Goal: Information Seeking & Learning: Learn about a topic

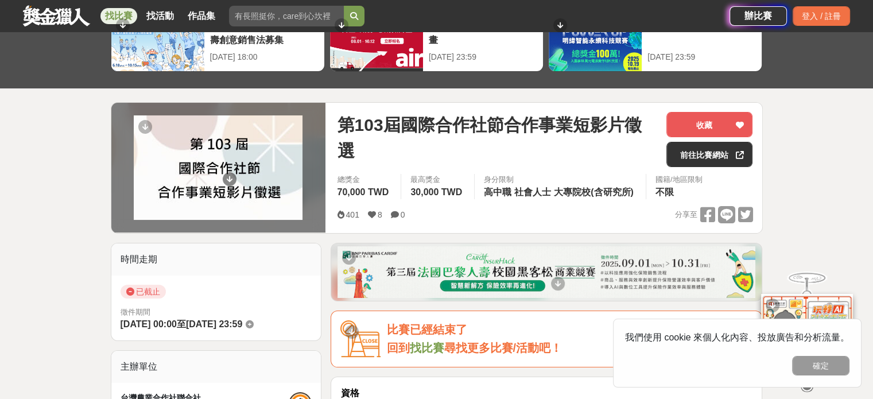
scroll to position [172, 0]
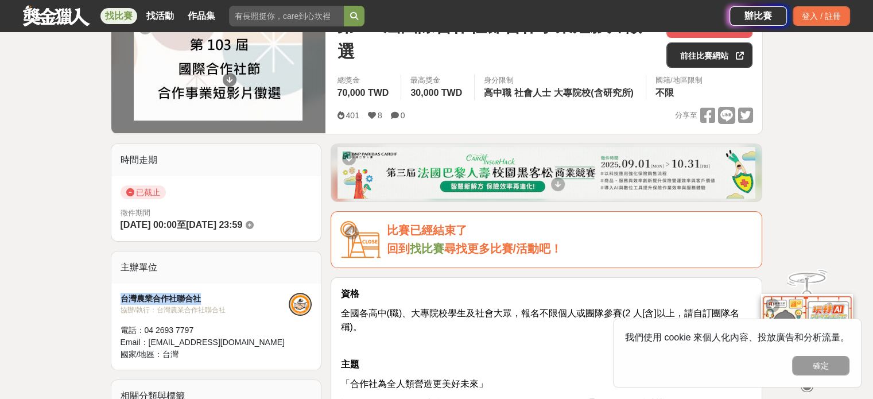
drag, startPoint x: 221, startPoint y: 295, endPoint x: 117, endPoint y: 298, distance: 104.6
click at [117, 298] on div "台灣農業合作社聯合社 協辦/執行： 台灣農業合作社聯合社 電話： [PHONE_NUMBER] Email： [EMAIL_ADDRESS][DOMAIN_N…" at bounding box center [216, 327] width 210 height 86
copy div "台灣農業合作社聯合社"
click at [708, 63] on link "前往比賽網站" at bounding box center [710, 54] width 86 height 25
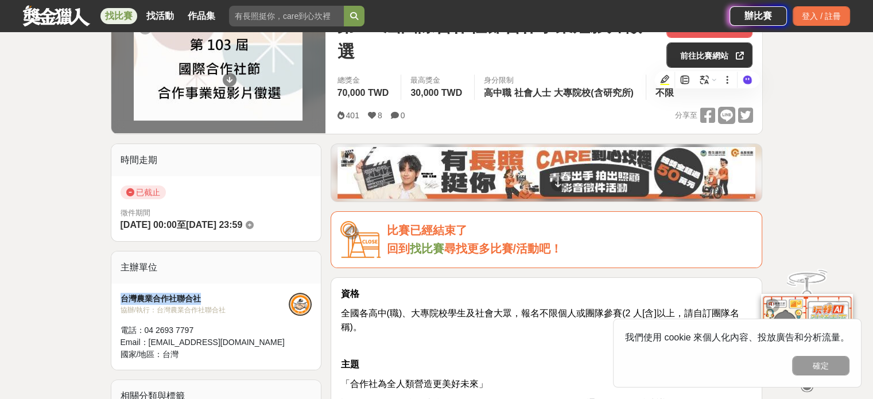
scroll to position [0, 0]
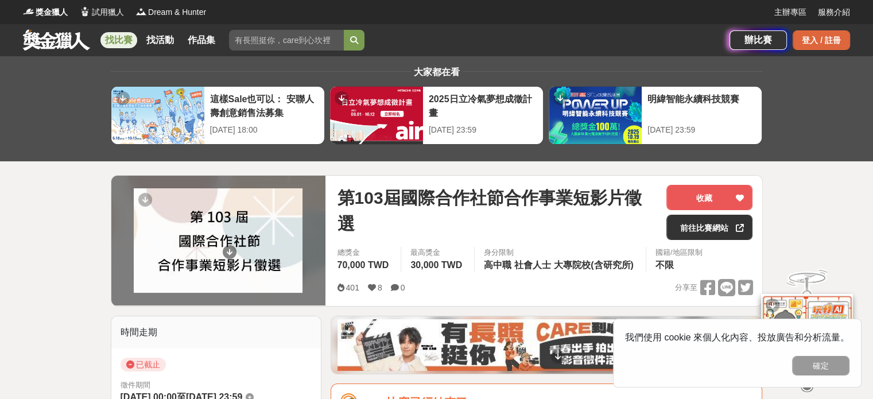
click at [829, 38] on div "登入 / 註冊" at bounding box center [821, 40] width 57 height 20
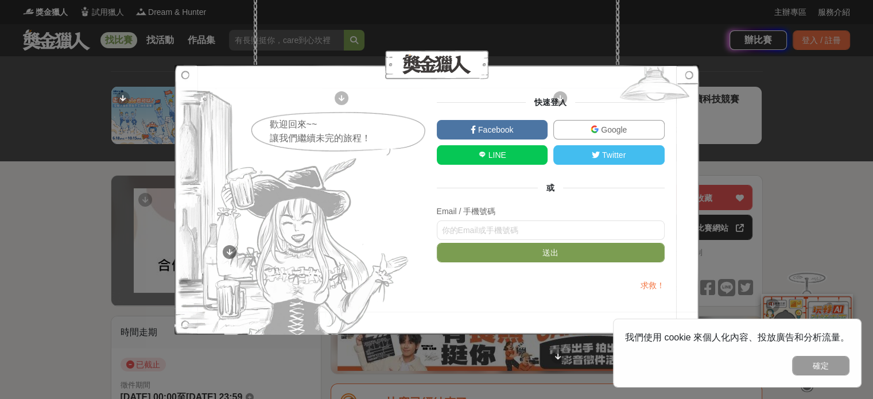
click at [605, 132] on span "Google" at bounding box center [613, 129] width 28 height 9
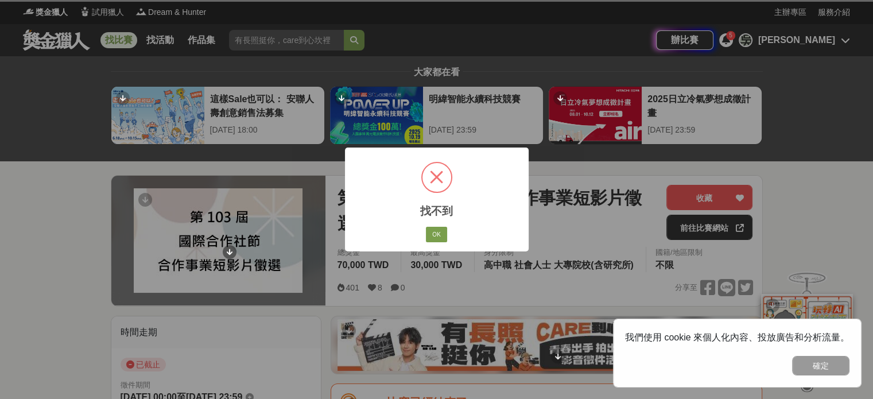
drag, startPoint x: 442, startPoint y: 229, endPoint x: 396, endPoint y: 215, distance: 48.0
click at [436, 229] on button "OK" at bounding box center [436, 235] width 21 height 16
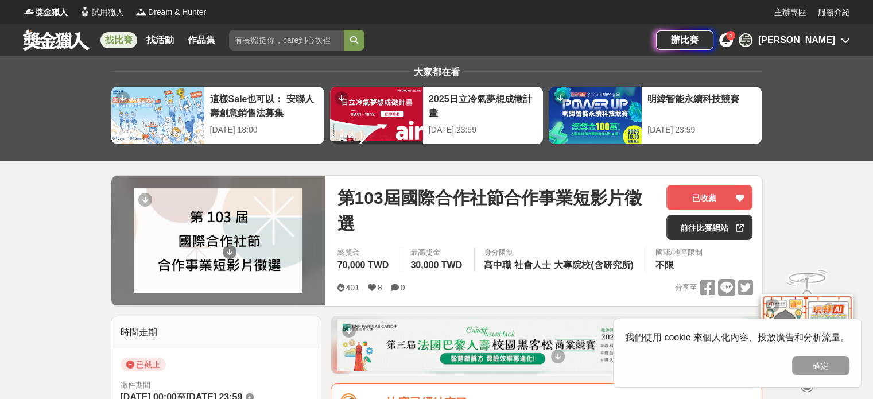
click at [47, 43] on link at bounding box center [56, 40] width 69 height 22
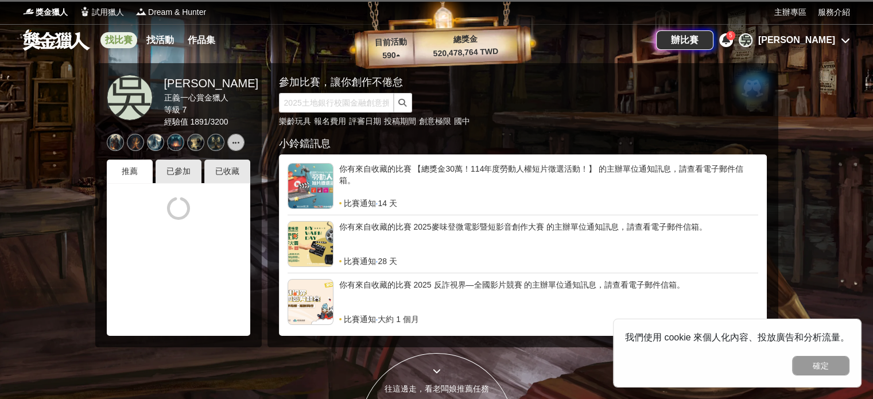
click at [117, 41] on link "找比賽" at bounding box center [118, 40] width 37 height 16
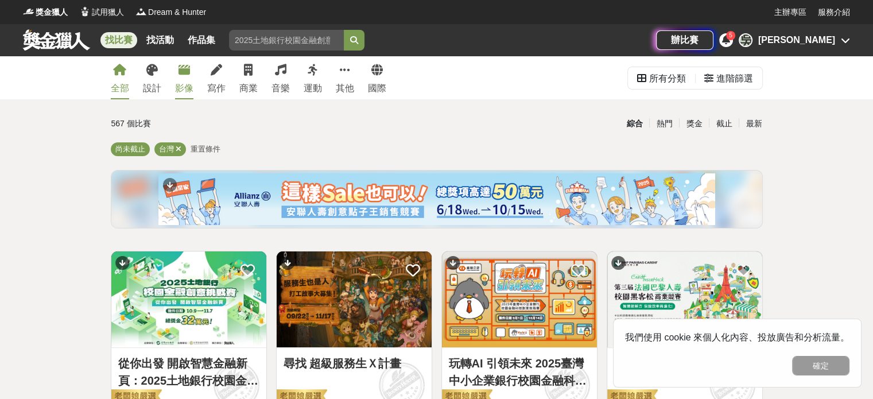
click at [188, 69] on icon at bounding box center [184, 69] width 11 height 11
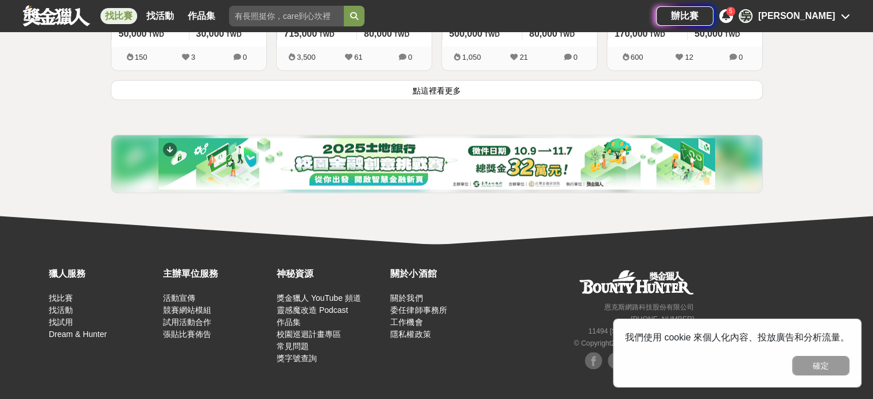
scroll to position [1638, 0]
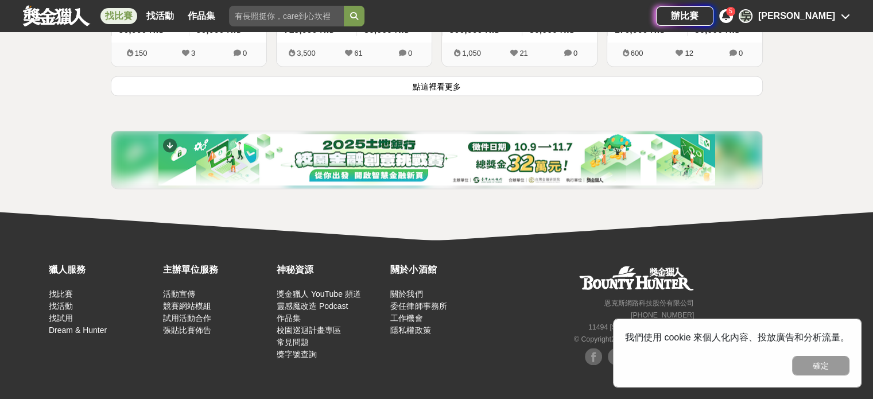
click at [437, 82] on button "點這裡看更多" at bounding box center [437, 86] width 652 height 20
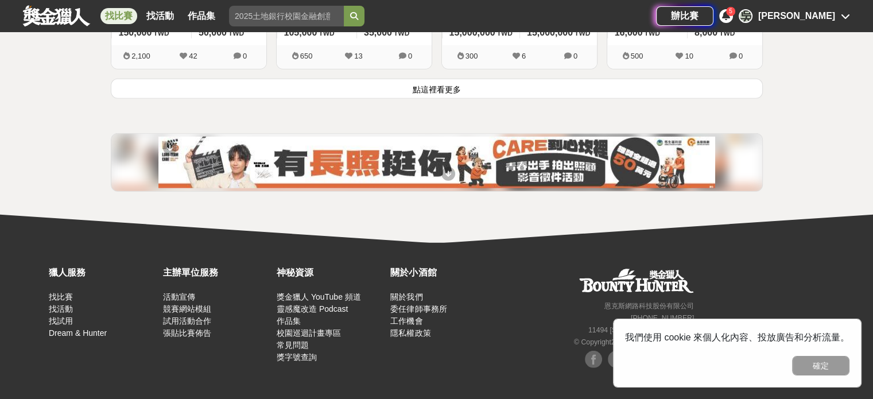
scroll to position [3101, 0]
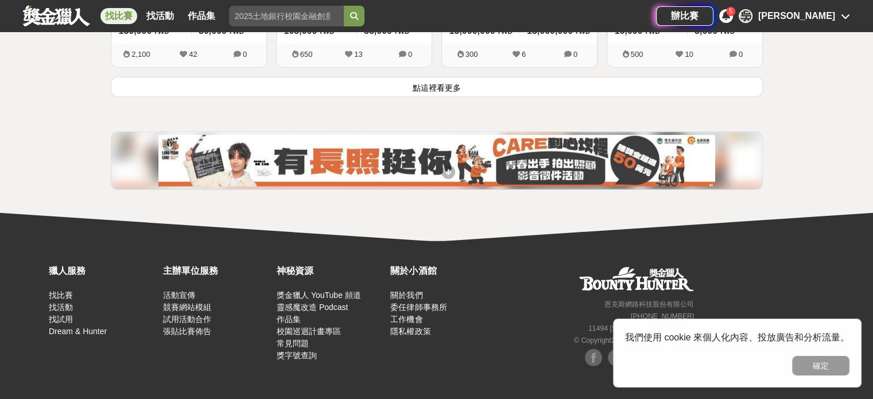
click at [430, 78] on button "點這裡看更多" at bounding box center [437, 87] width 652 height 20
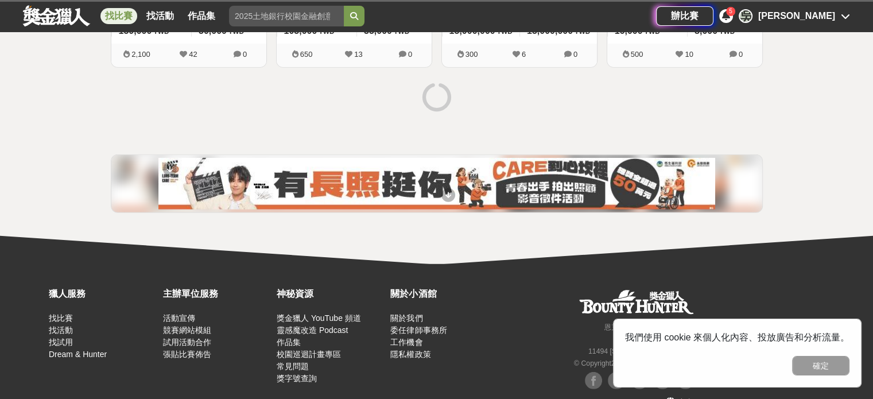
click at [818, 367] on button "確定" at bounding box center [820, 366] width 57 height 20
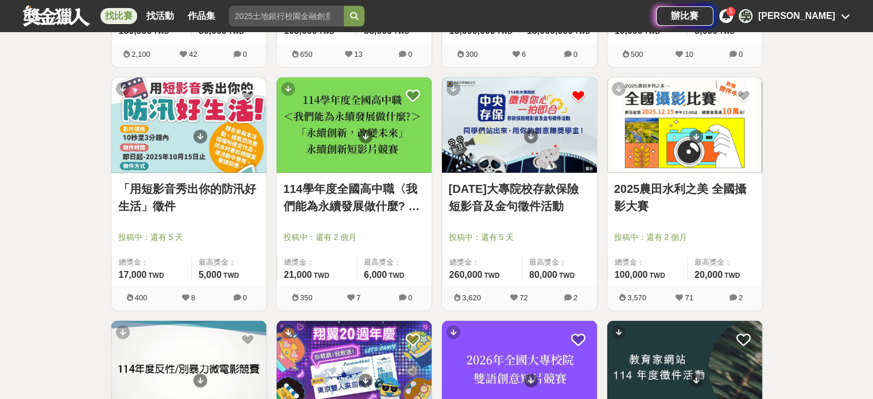
scroll to position [4562, 0]
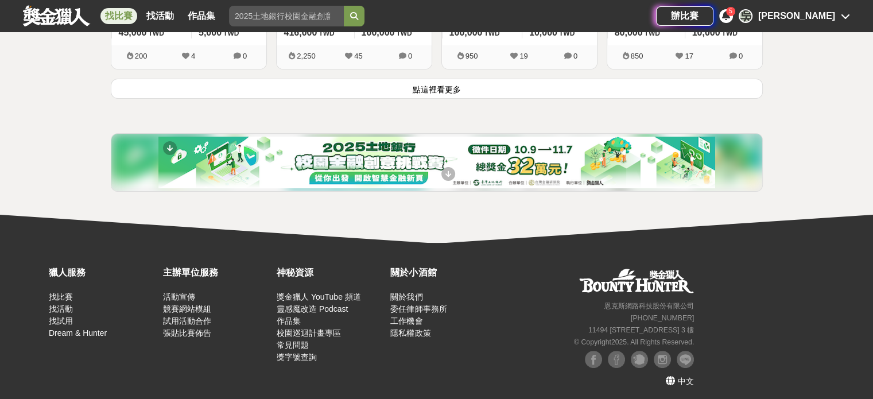
click at [439, 86] on button "點這裡看更多" at bounding box center [437, 89] width 652 height 20
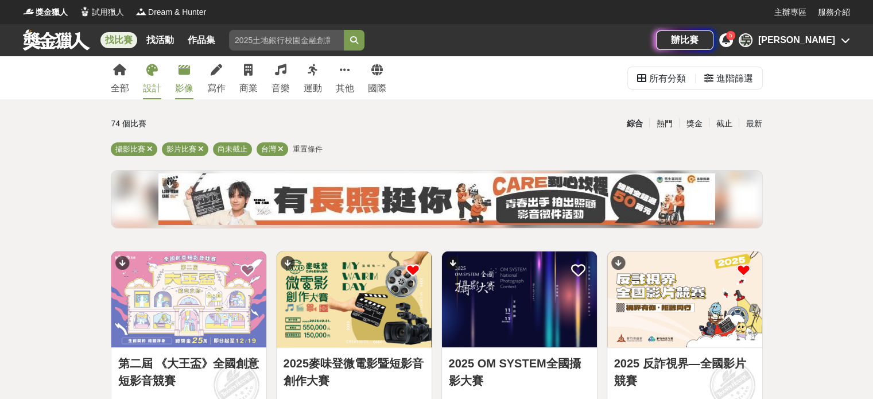
click at [149, 71] on icon at bounding box center [151, 69] width 11 height 11
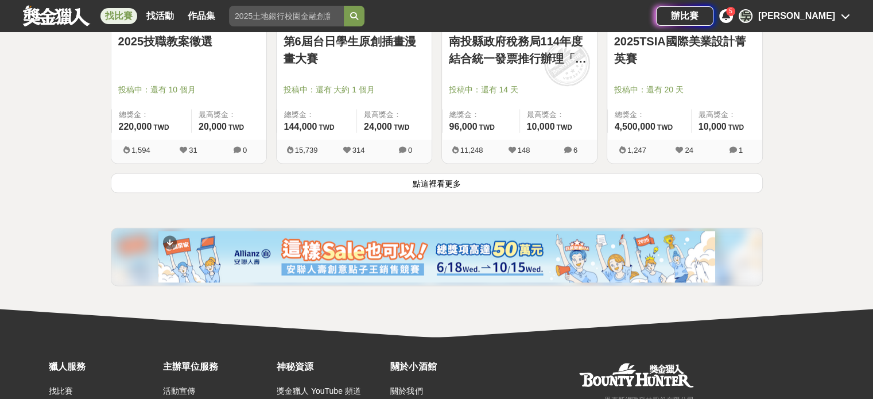
scroll to position [1551, 0]
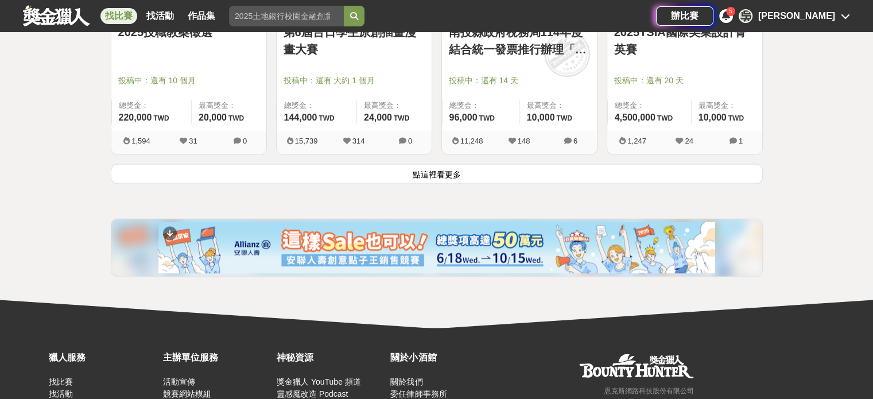
click at [315, 177] on button "點這裡看更多" at bounding box center [437, 174] width 652 height 20
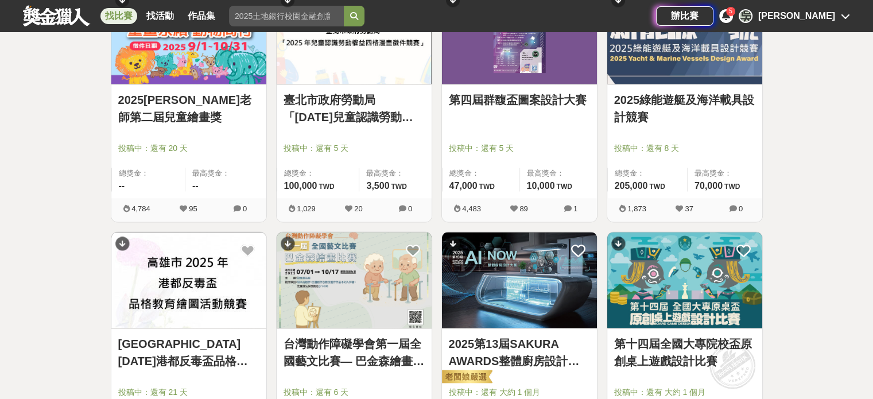
scroll to position [1838, 0]
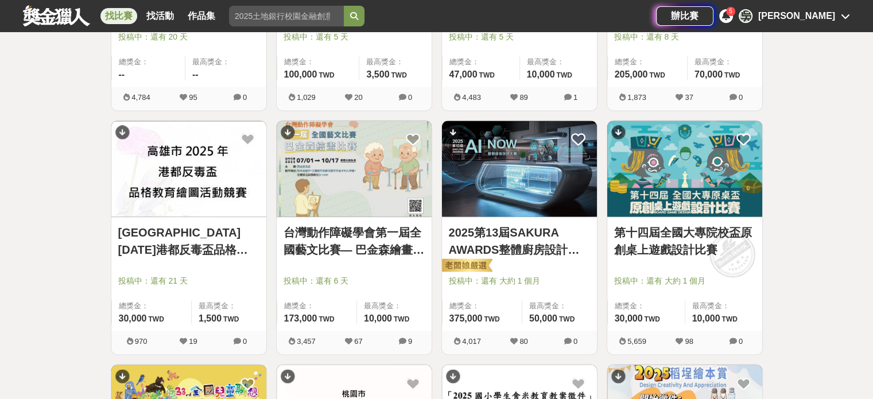
drag, startPoint x: 338, startPoint y: 237, endPoint x: 826, endPoint y: 204, distance: 489.3
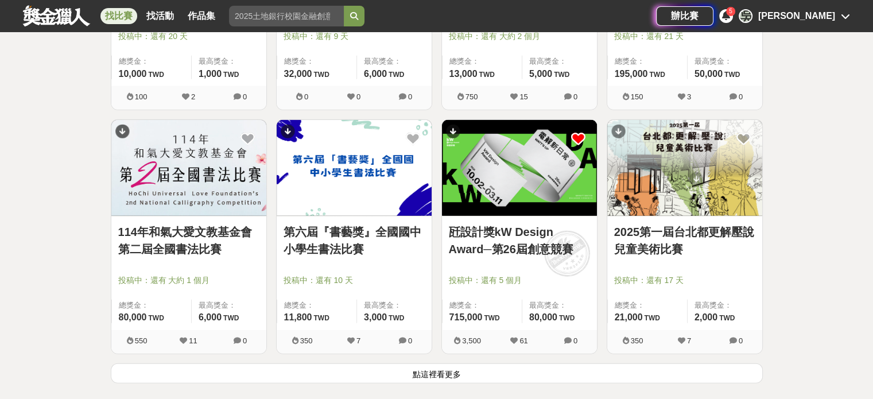
scroll to position [2929, 0]
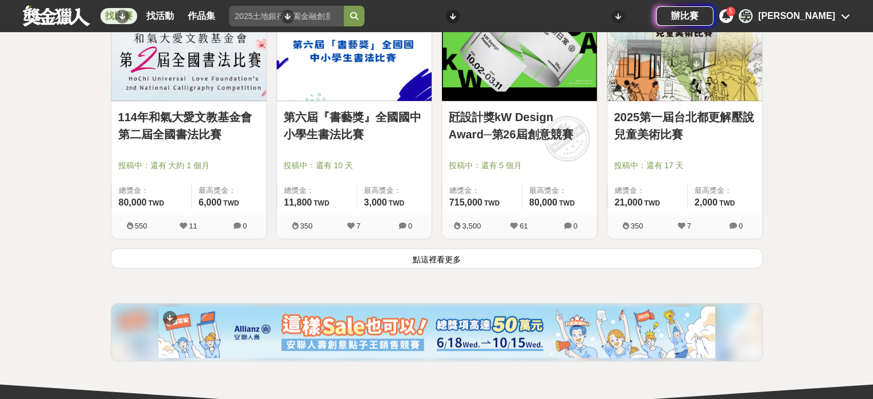
click at [387, 261] on button "點這裡看更多" at bounding box center [437, 259] width 652 height 20
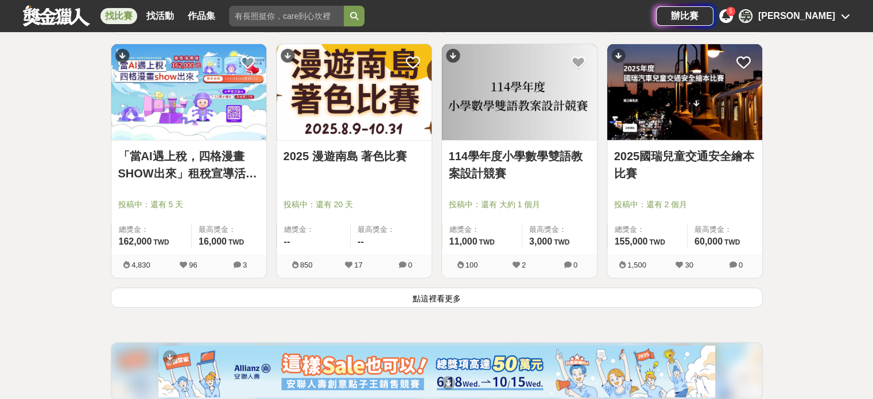
scroll to position [4502, 0]
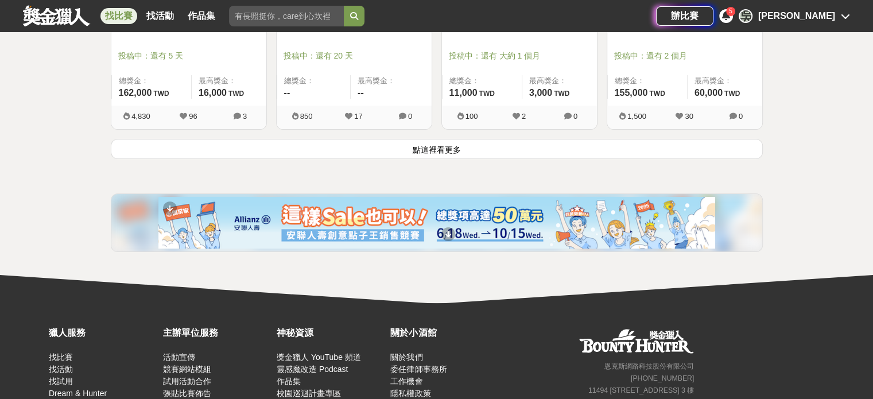
click at [360, 150] on button "點這裡看更多" at bounding box center [437, 149] width 652 height 20
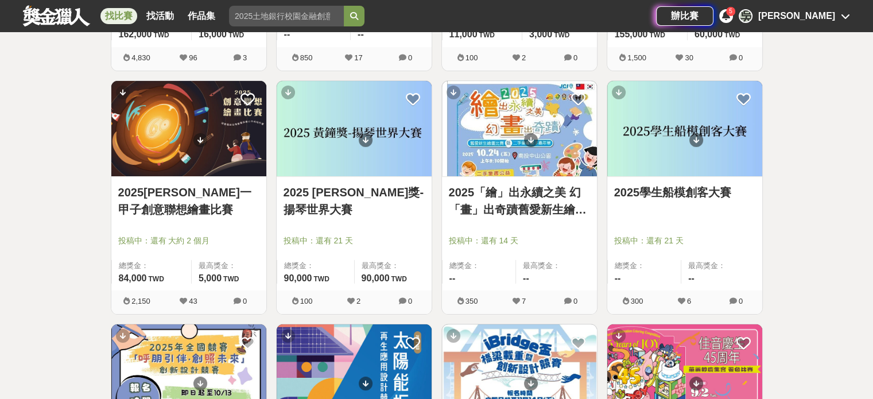
scroll to position [4272, 0]
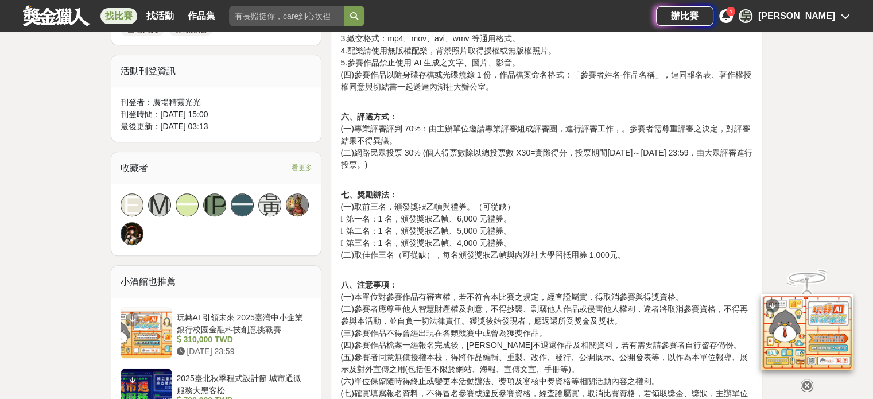
scroll to position [747, 0]
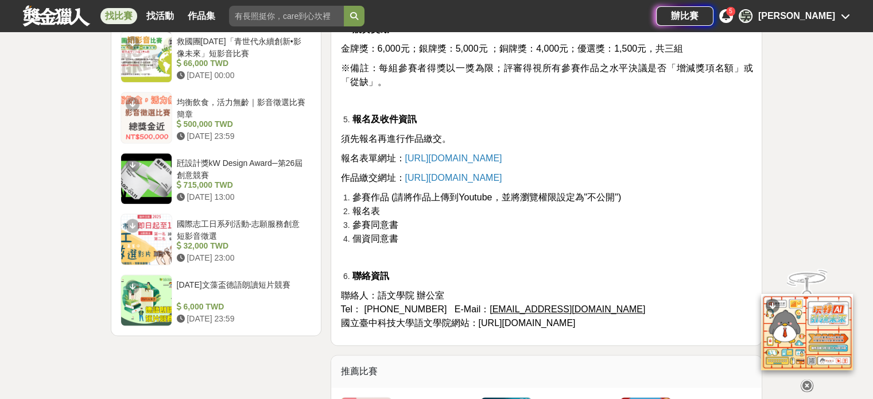
scroll to position [1378, 0]
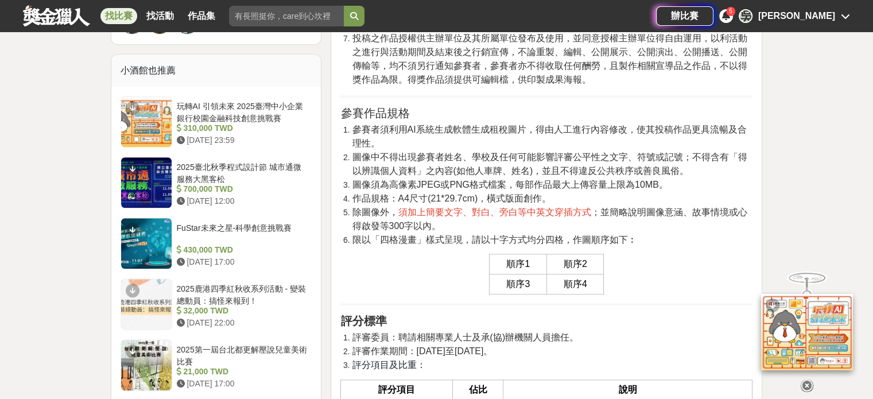
scroll to position [1034, 0]
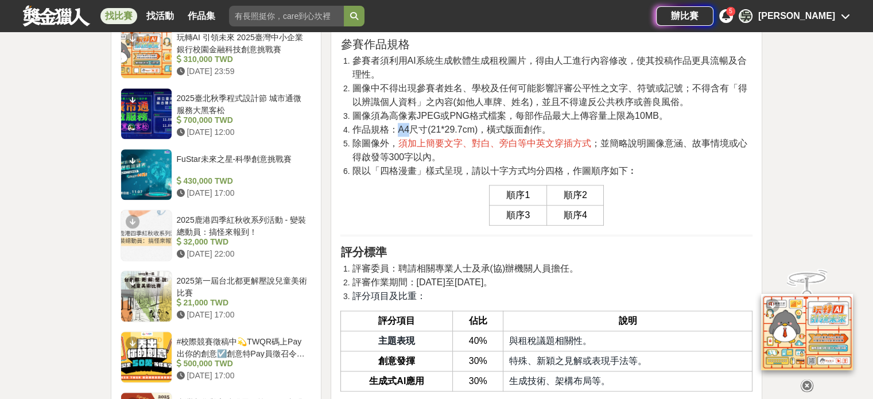
drag, startPoint x: 395, startPoint y: 158, endPoint x: 409, endPoint y: 159, distance: 13.8
click at [409, 134] on span "作品規格：A4尺寸(21*29.7cm)，橫式版面創作。" at bounding box center [451, 130] width 199 height 10
copy span "A4"
